Goal: Transaction & Acquisition: Download file/media

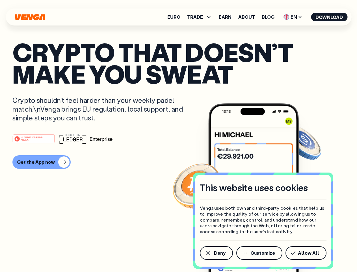
click at [178, 136] on div "#1 PRODUCT OF THE MONTH Web3" at bounding box center [178, 138] width 332 height 10
click at [216, 253] on span "Deny" at bounding box center [220, 252] width 12 height 5
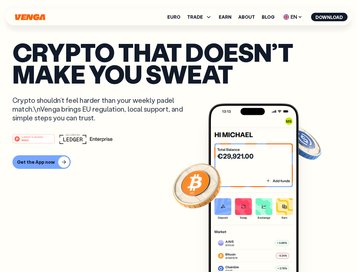
click at [260, 253] on img at bounding box center [253, 197] width 91 height 189
click at [307, 253] on article "Crypto that doesn’t make you sweat Crypto shouldn’t feel harder than your weekl…" at bounding box center [178, 147] width 332 height 212
click at [201, 17] on span "TRADE" at bounding box center [195, 17] width 16 height 5
click at [293, 17] on span "EN" at bounding box center [292, 16] width 23 height 9
click at [329, 17] on button "Download" at bounding box center [329, 17] width 36 height 8
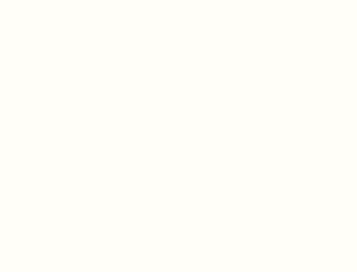
click at [178, 0] on html "This website uses cookies Venga uses both own and third-party cookies that help…" at bounding box center [178, 0] width 357 height 0
click at [41, 0] on html "This website uses cookies Venga uses both own and third-party cookies that help…" at bounding box center [178, 0] width 357 height 0
click at [35, 0] on html "This website uses cookies Venga uses both own and third-party cookies that help…" at bounding box center [178, 0] width 357 height 0
